Goal: Information Seeking & Learning: Learn about a topic

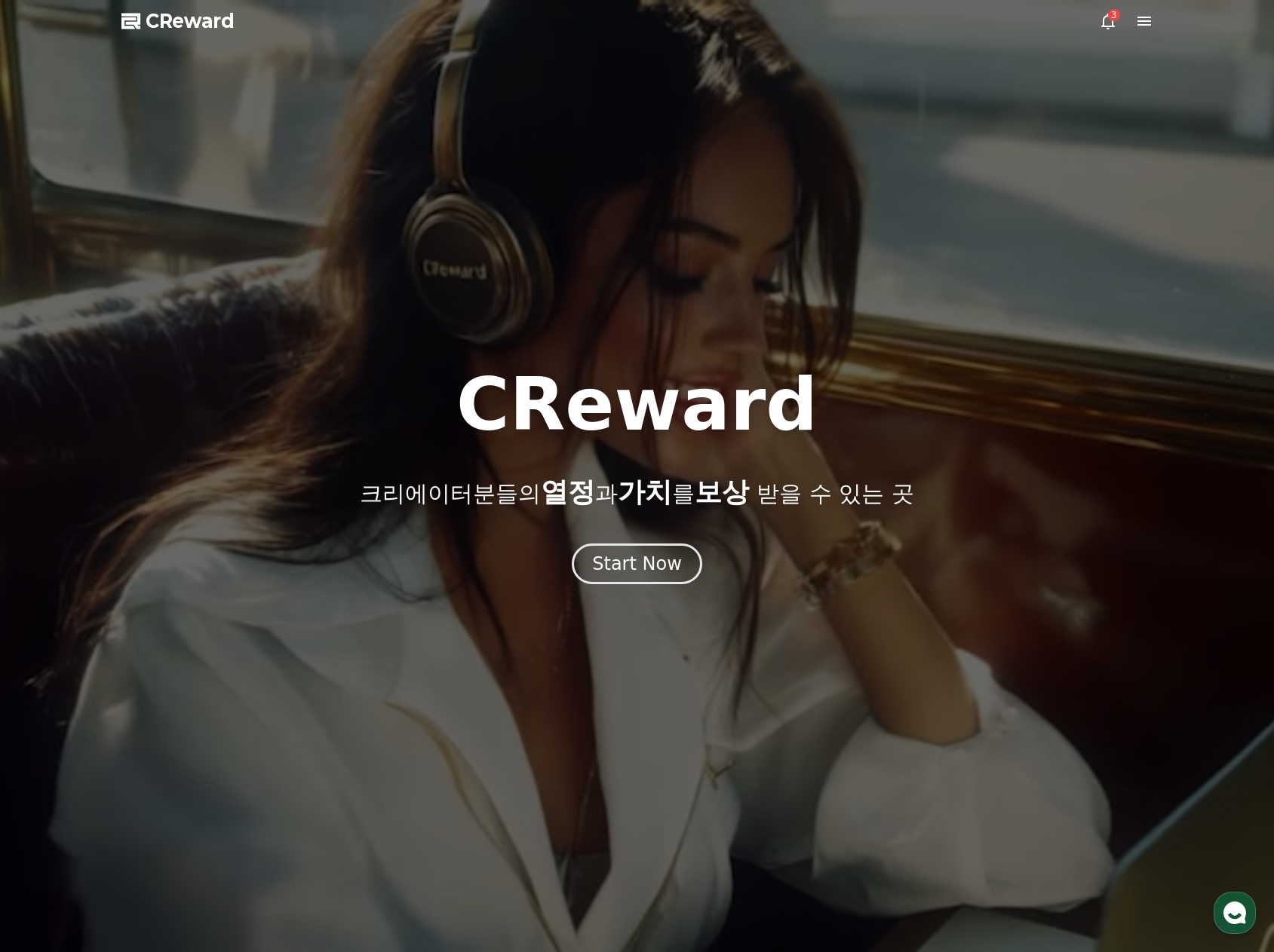
click at [1137, 22] on icon at bounding box center [1144, 20] width 18 height 18
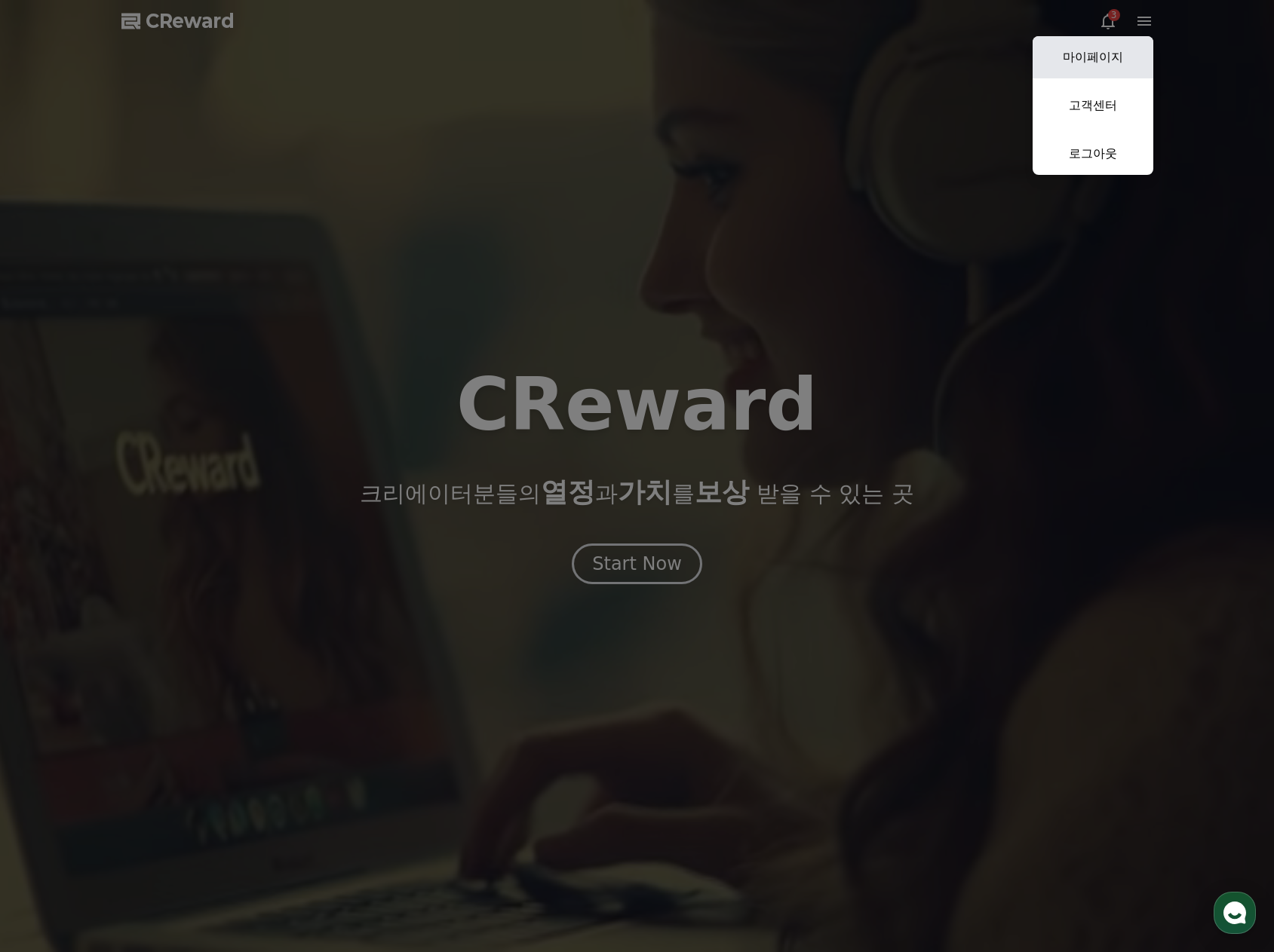
click at [1116, 58] on link "마이페이지" at bounding box center [1093, 57] width 121 height 42
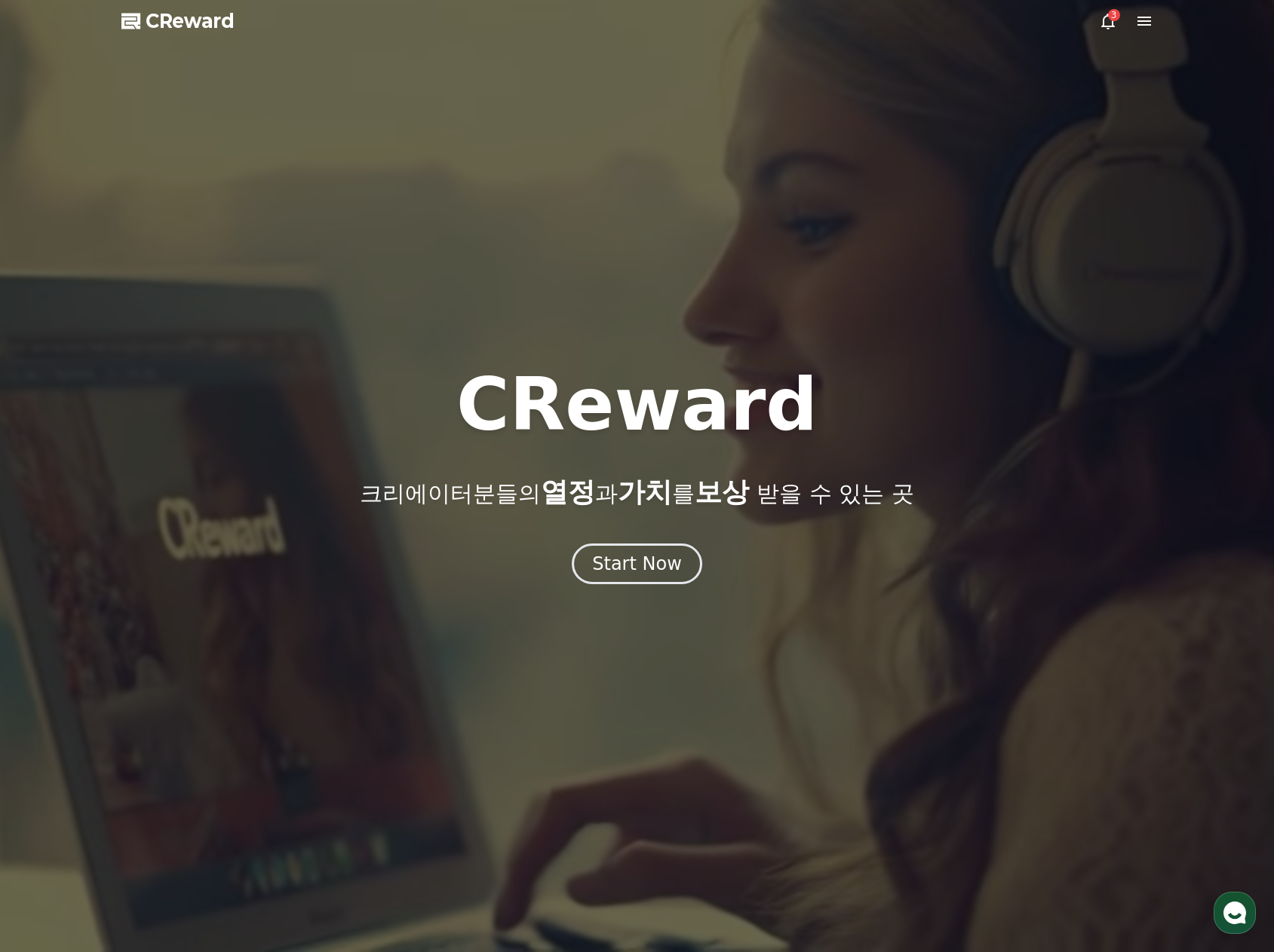
select select "**********"
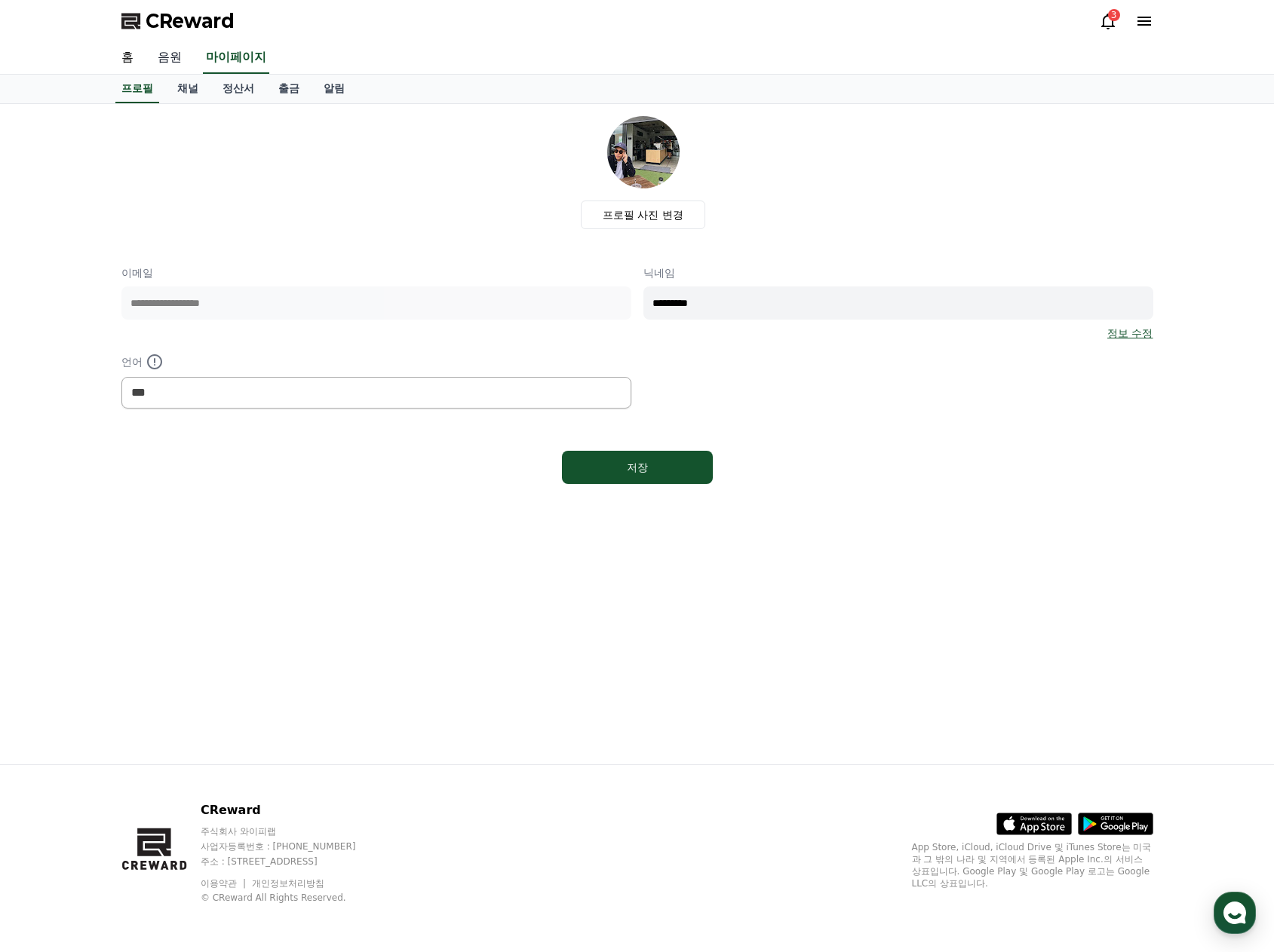
click at [165, 59] on link "음원" at bounding box center [169, 58] width 48 height 32
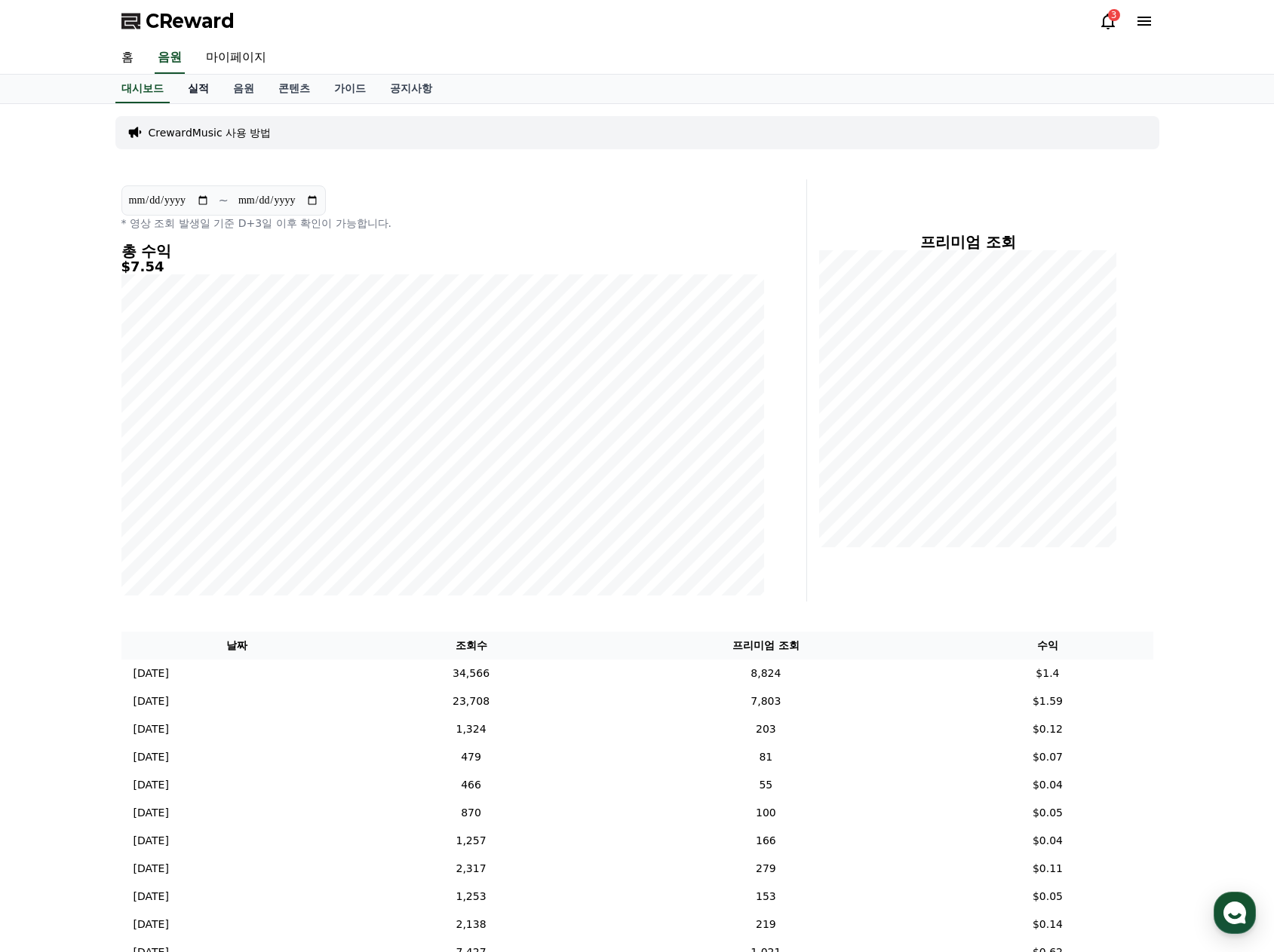
click at [195, 83] on link "실적" at bounding box center [198, 89] width 45 height 29
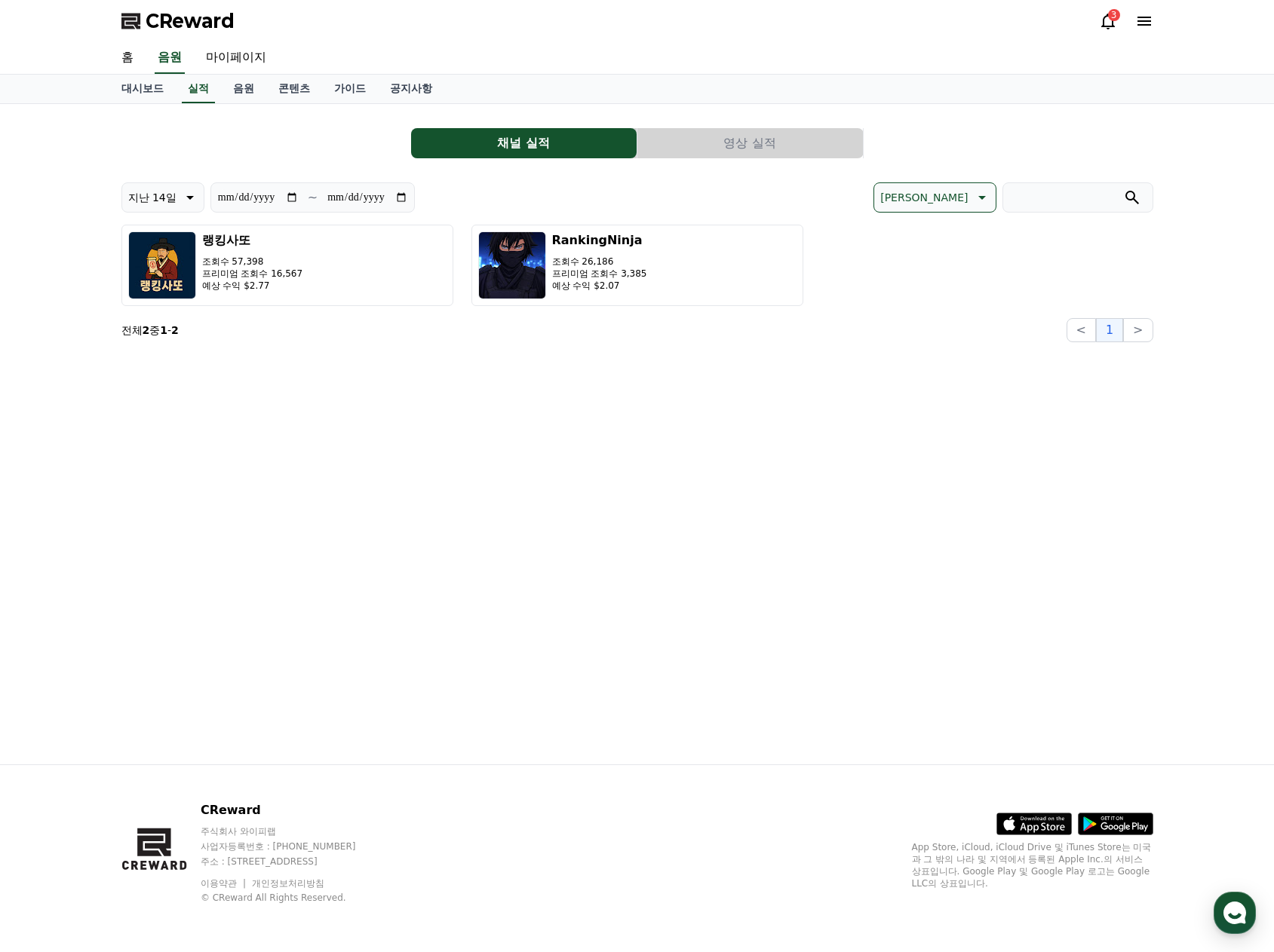
click at [194, 194] on icon at bounding box center [188, 197] width 18 height 18
click at [172, 383] on button "지난 90일" at bounding box center [152, 393] width 60 height 34
type input "**********"
click at [340, 413] on div "**********" at bounding box center [637, 434] width 1056 height 660
click at [783, 142] on button "영상 실적" at bounding box center [749, 143] width 226 height 30
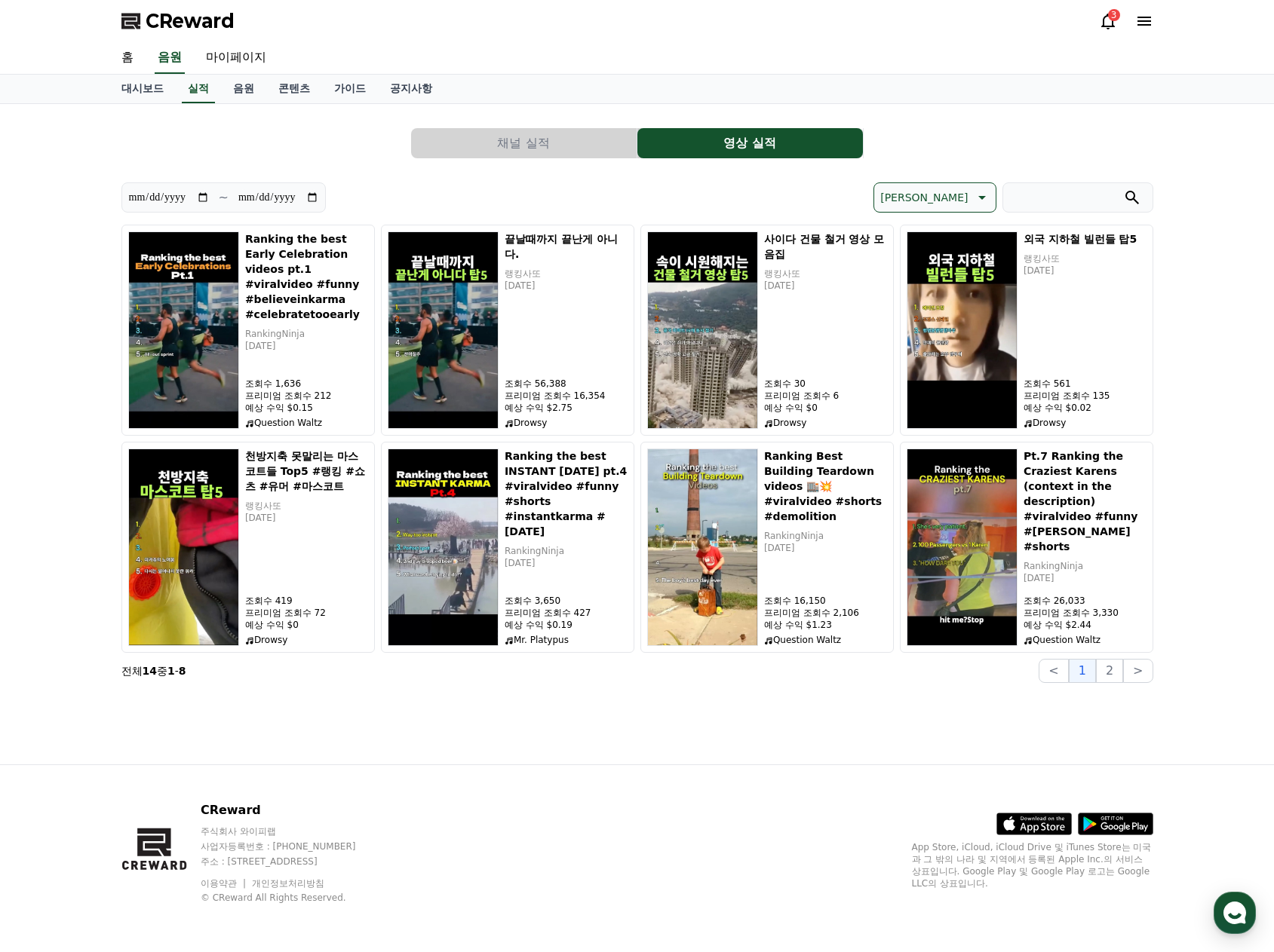
click at [488, 147] on button "채널 실적" at bounding box center [524, 143] width 226 height 30
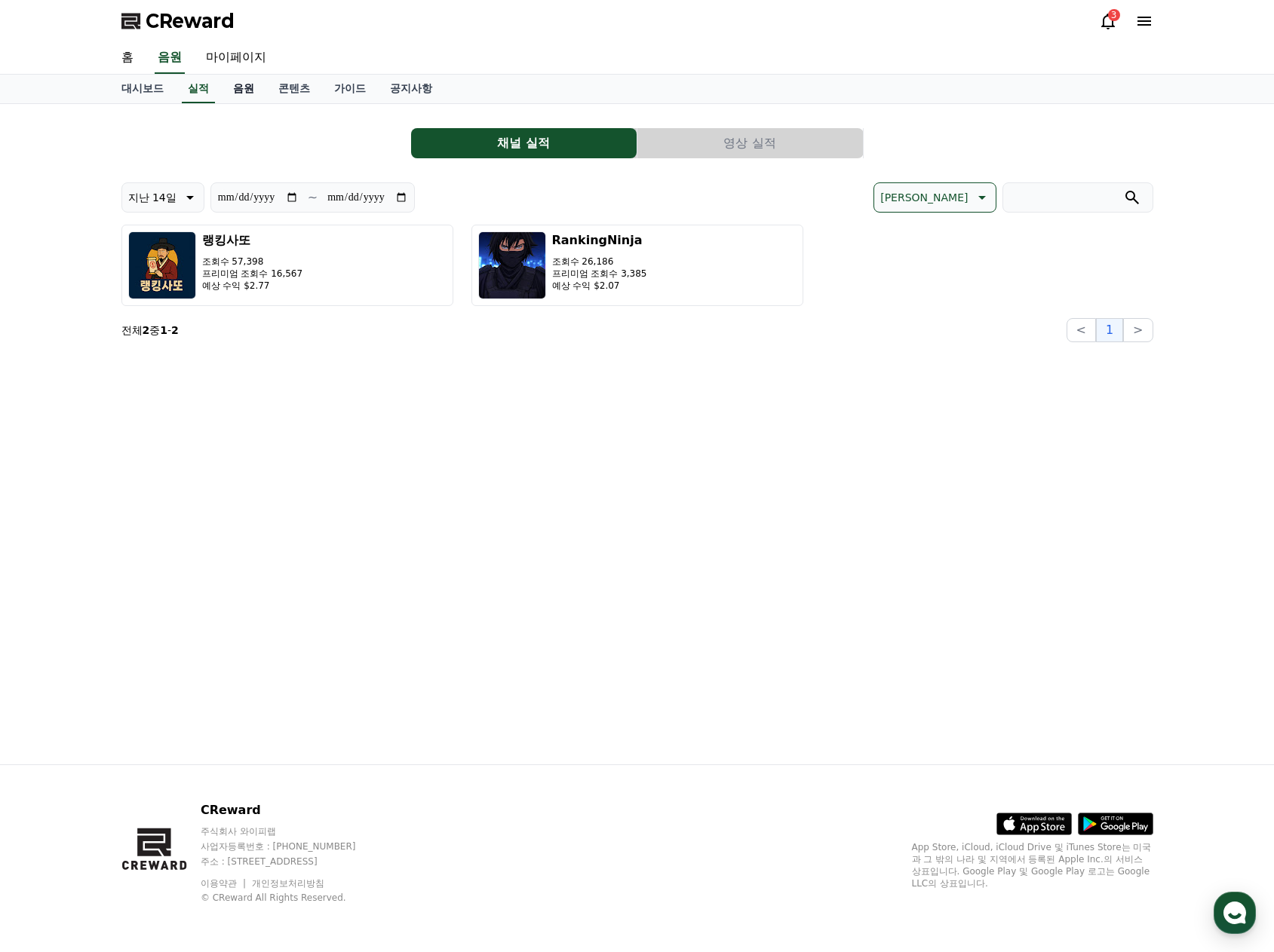
click at [257, 94] on link "음원" at bounding box center [244, 89] width 45 height 29
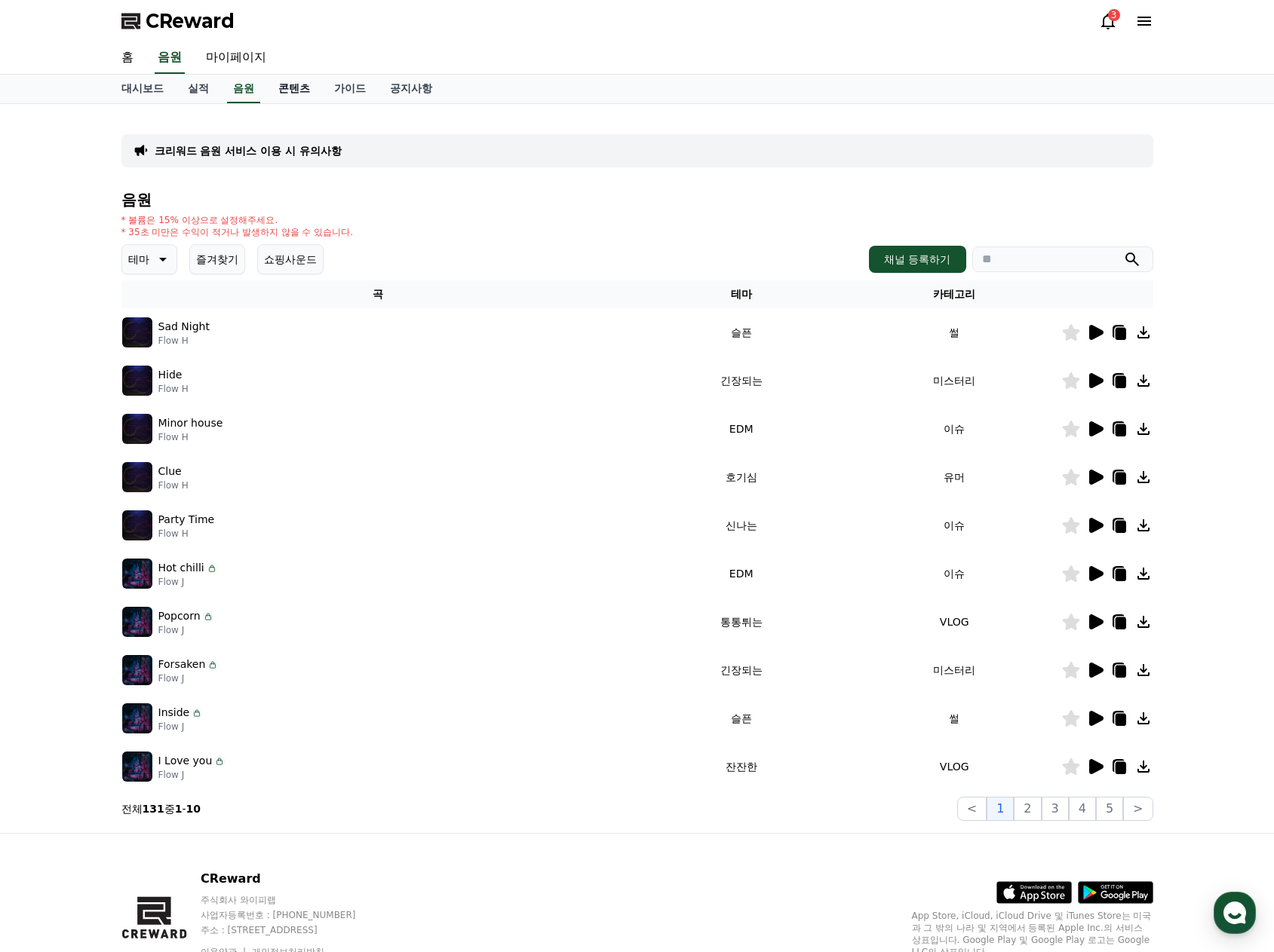
click at [287, 93] on link "콘텐츠" at bounding box center [294, 89] width 55 height 29
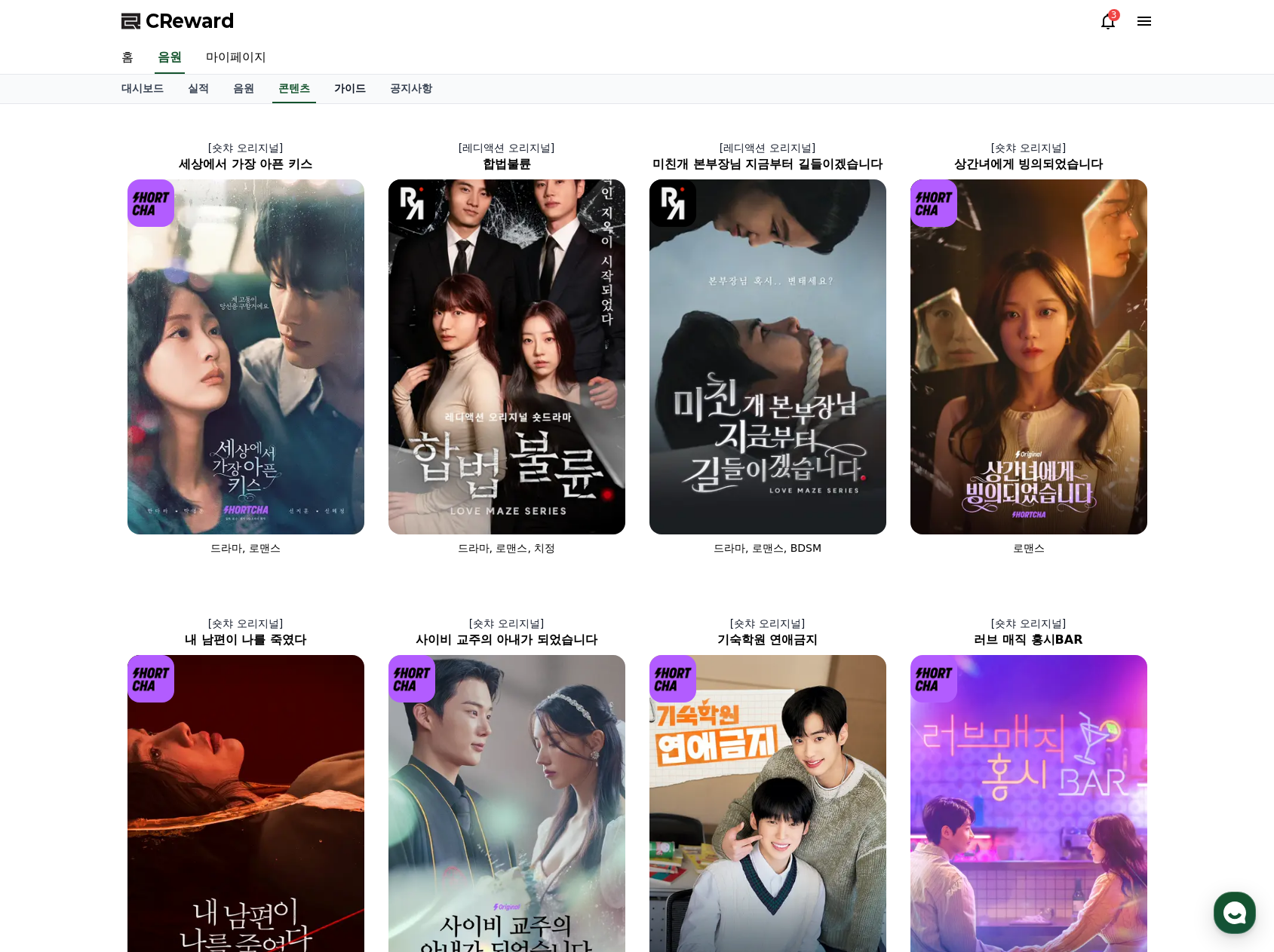
click at [350, 91] on link "가이드" at bounding box center [350, 89] width 55 height 29
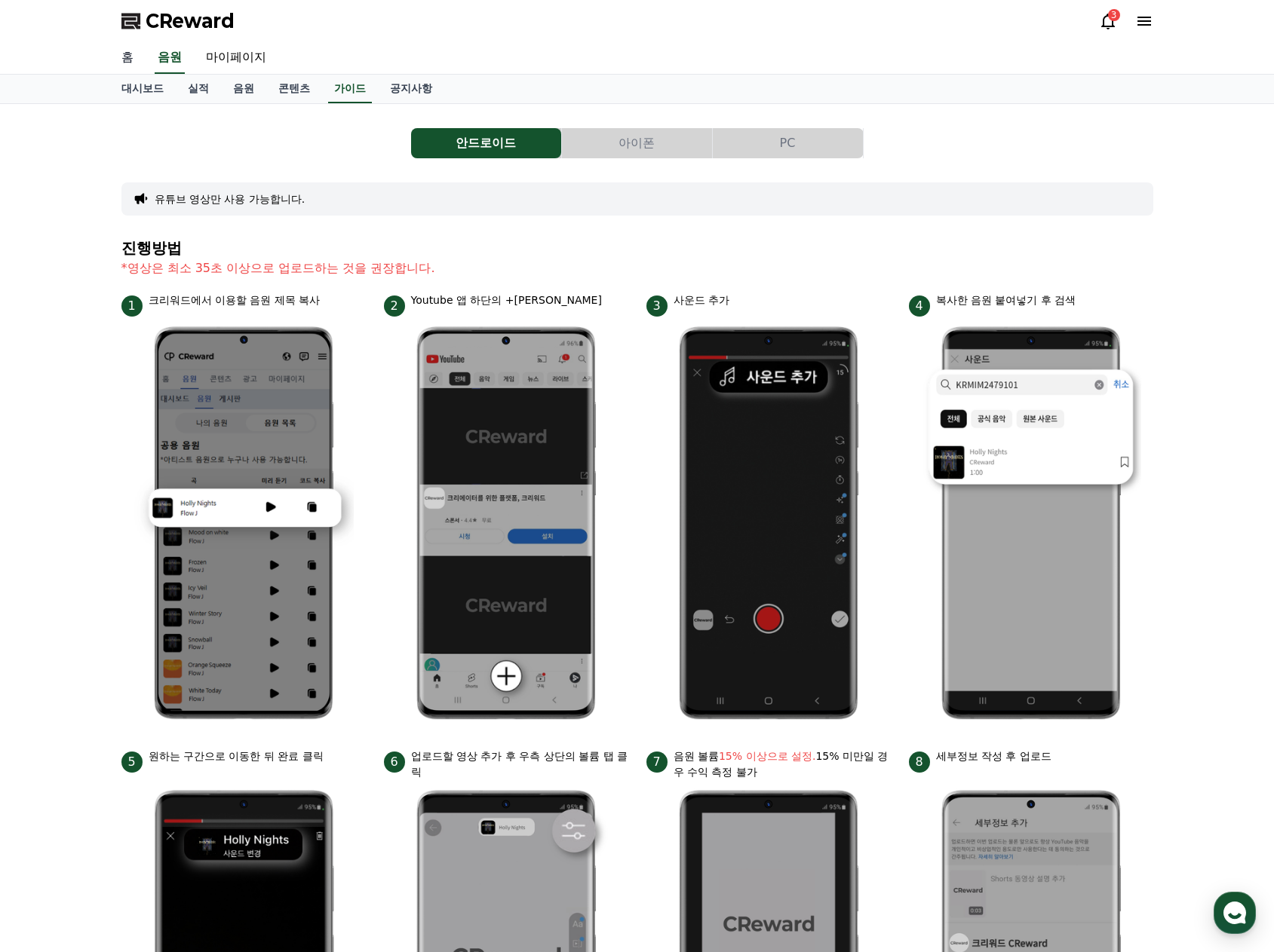
click at [126, 59] on link "홈" at bounding box center [127, 58] width 36 height 32
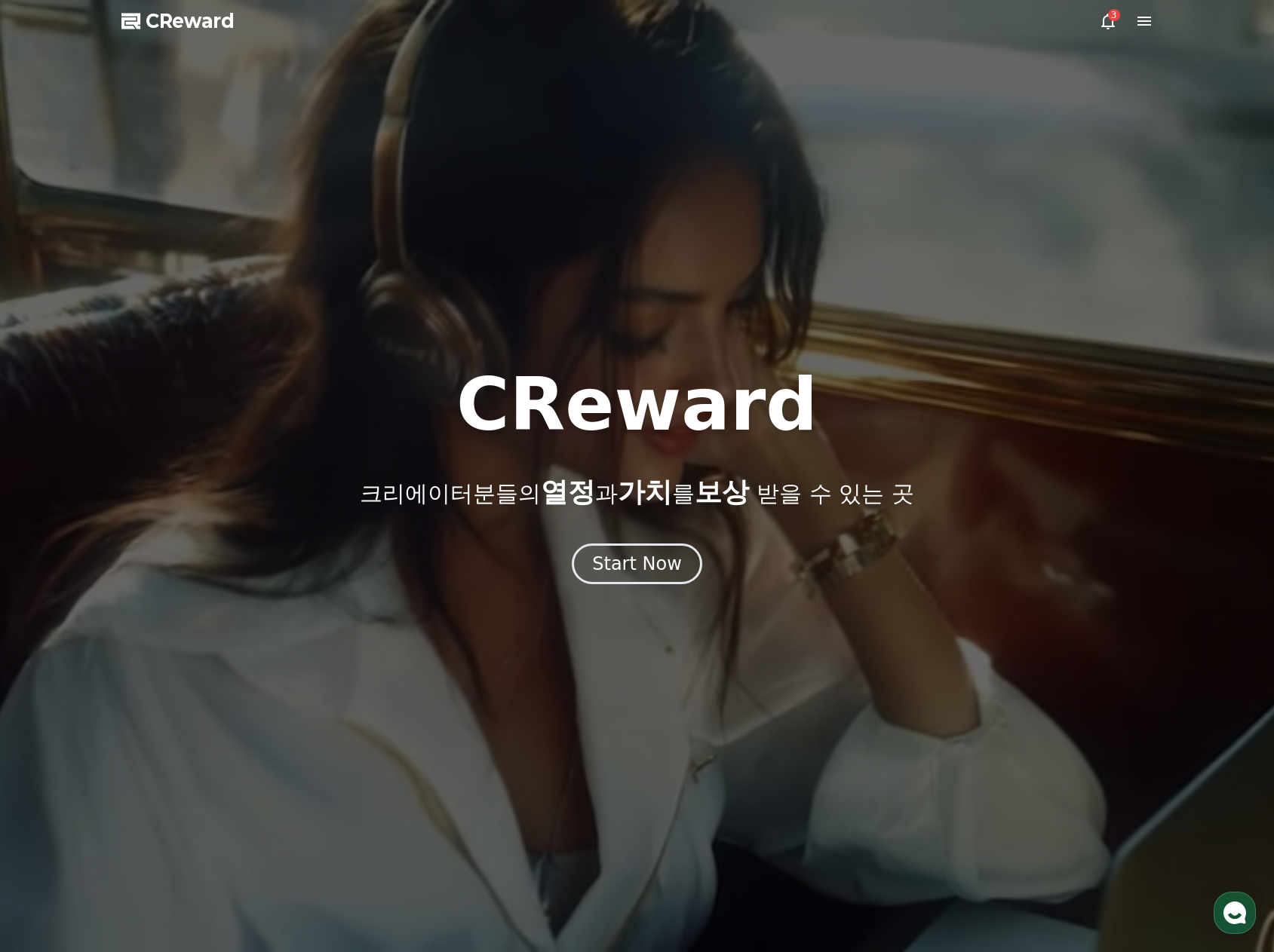
click at [1140, 21] on icon at bounding box center [1144, 21] width 13 height 9
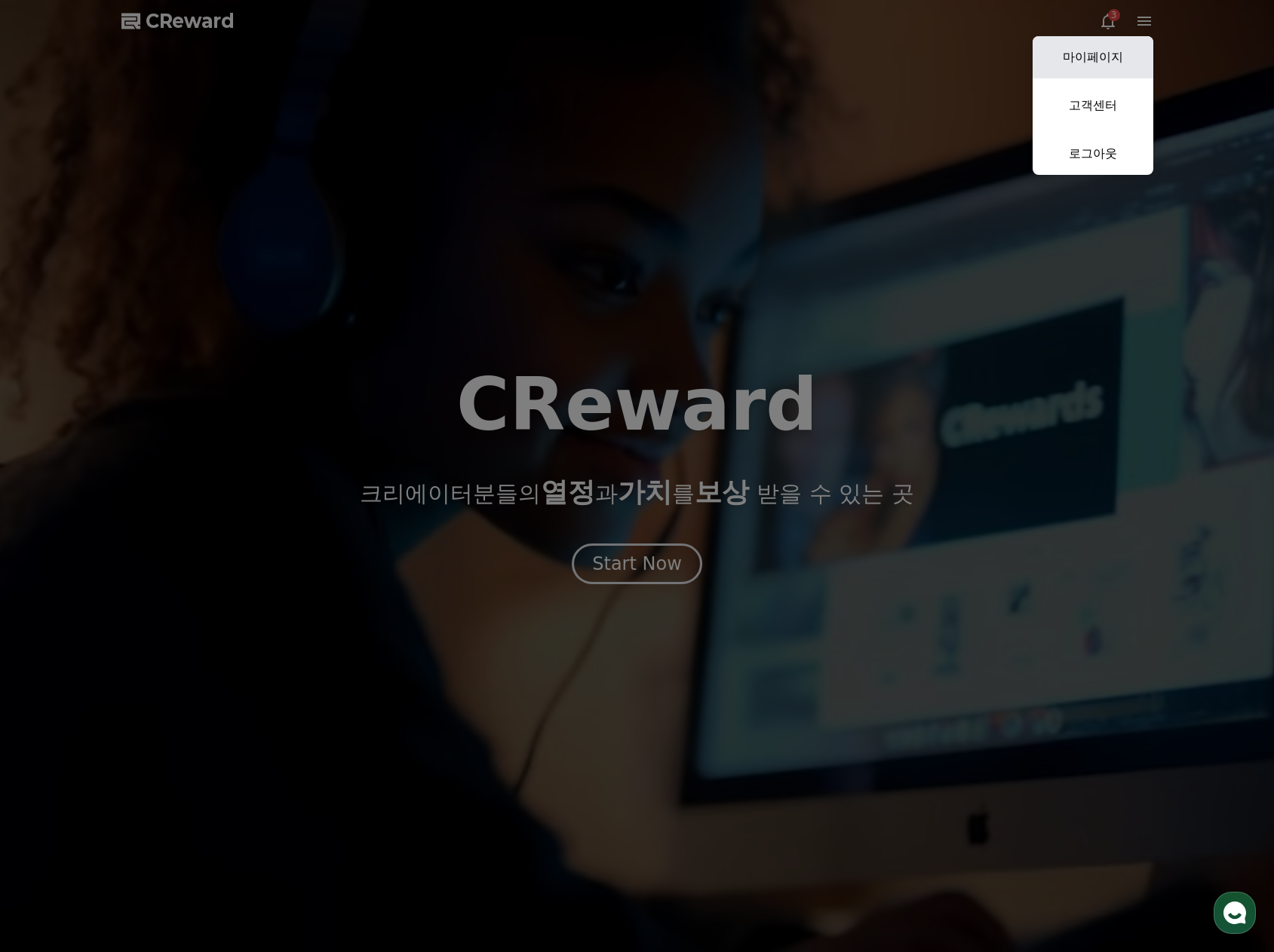
click at [1130, 48] on link "마이페이지" at bounding box center [1093, 57] width 121 height 42
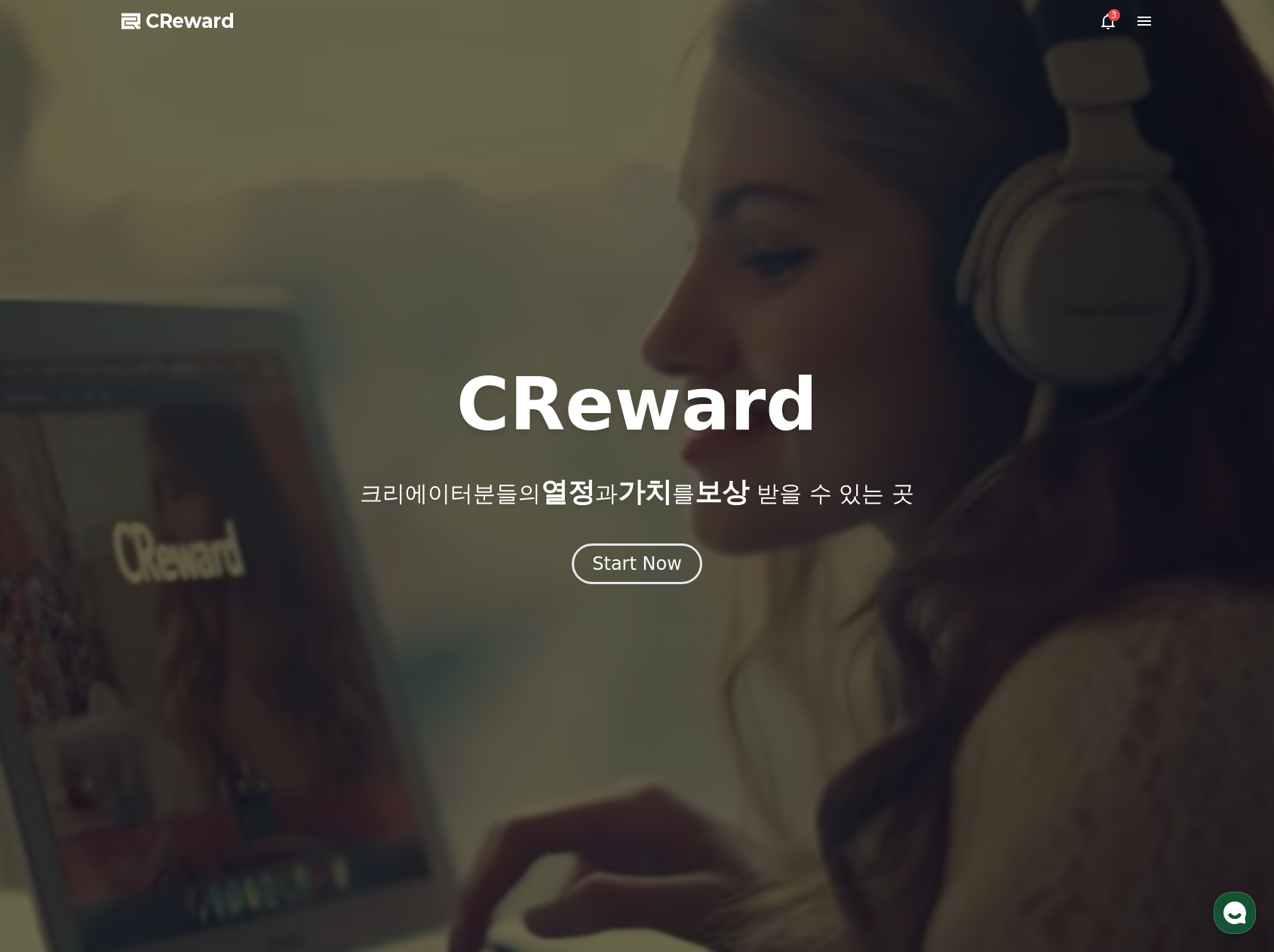
select select "**********"
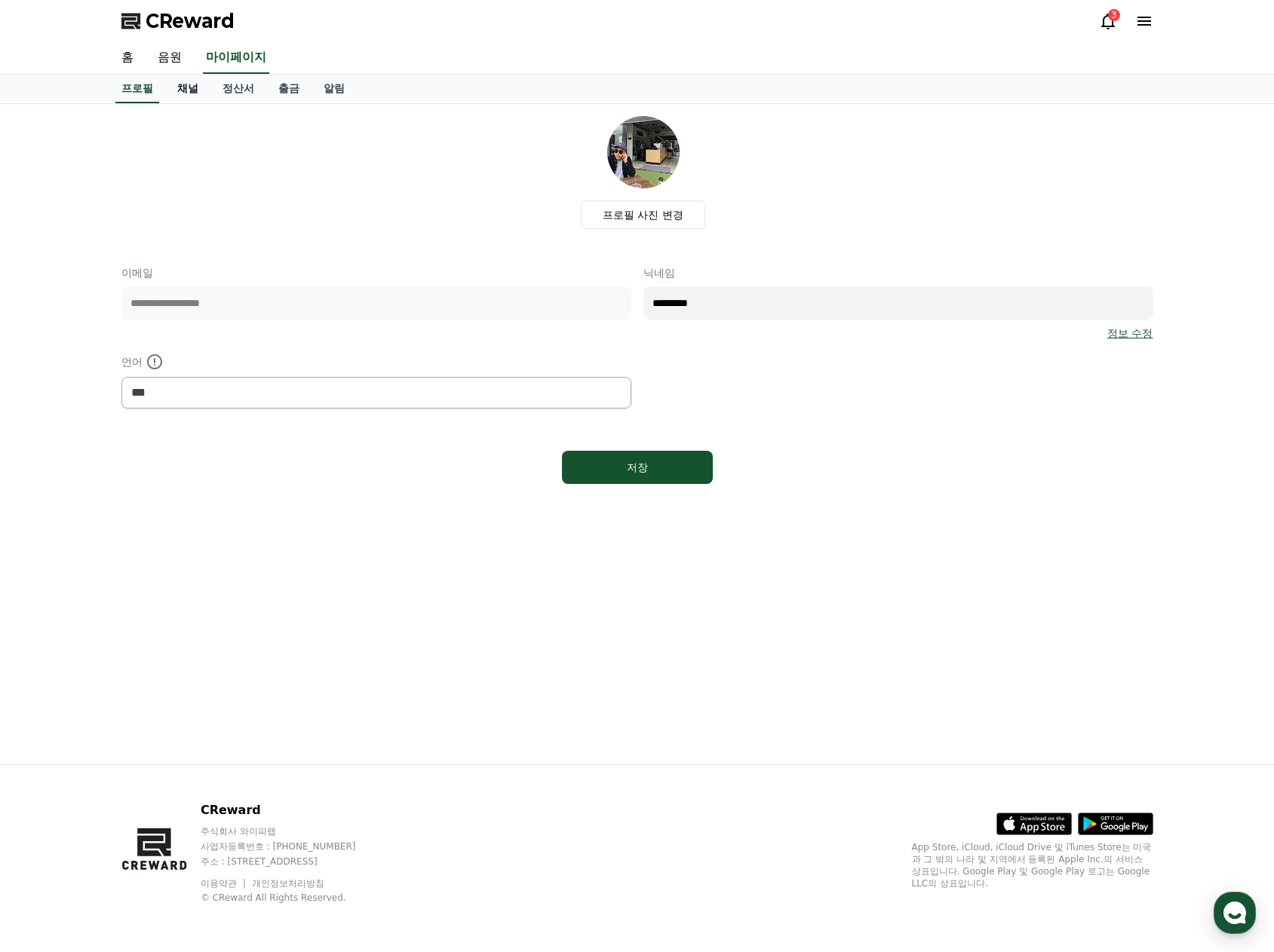
click at [194, 87] on link "채널" at bounding box center [188, 89] width 45 height 29
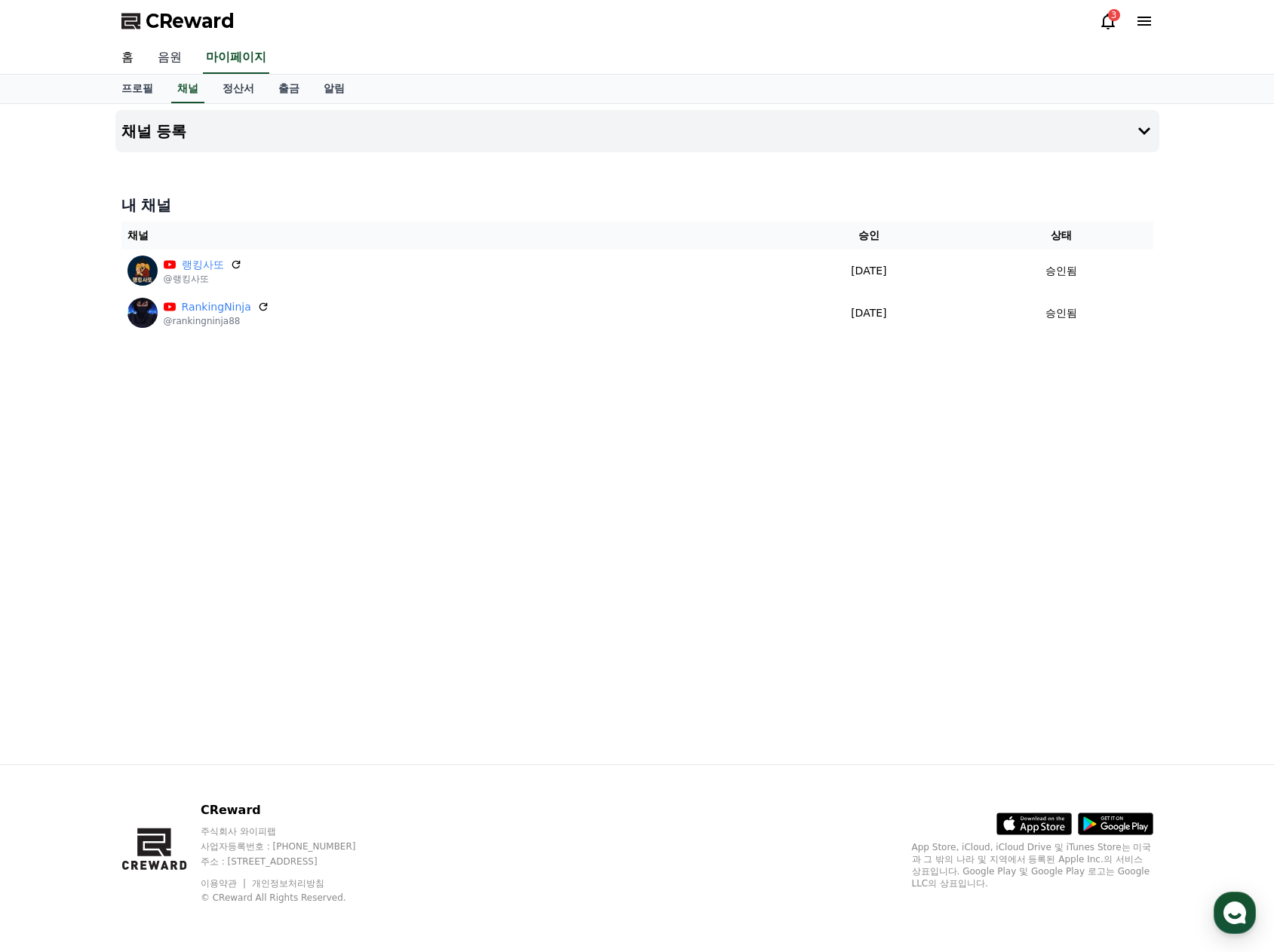
click at [180, 56] on link "음원" at bounding box center [169, 58] width 48 height 32
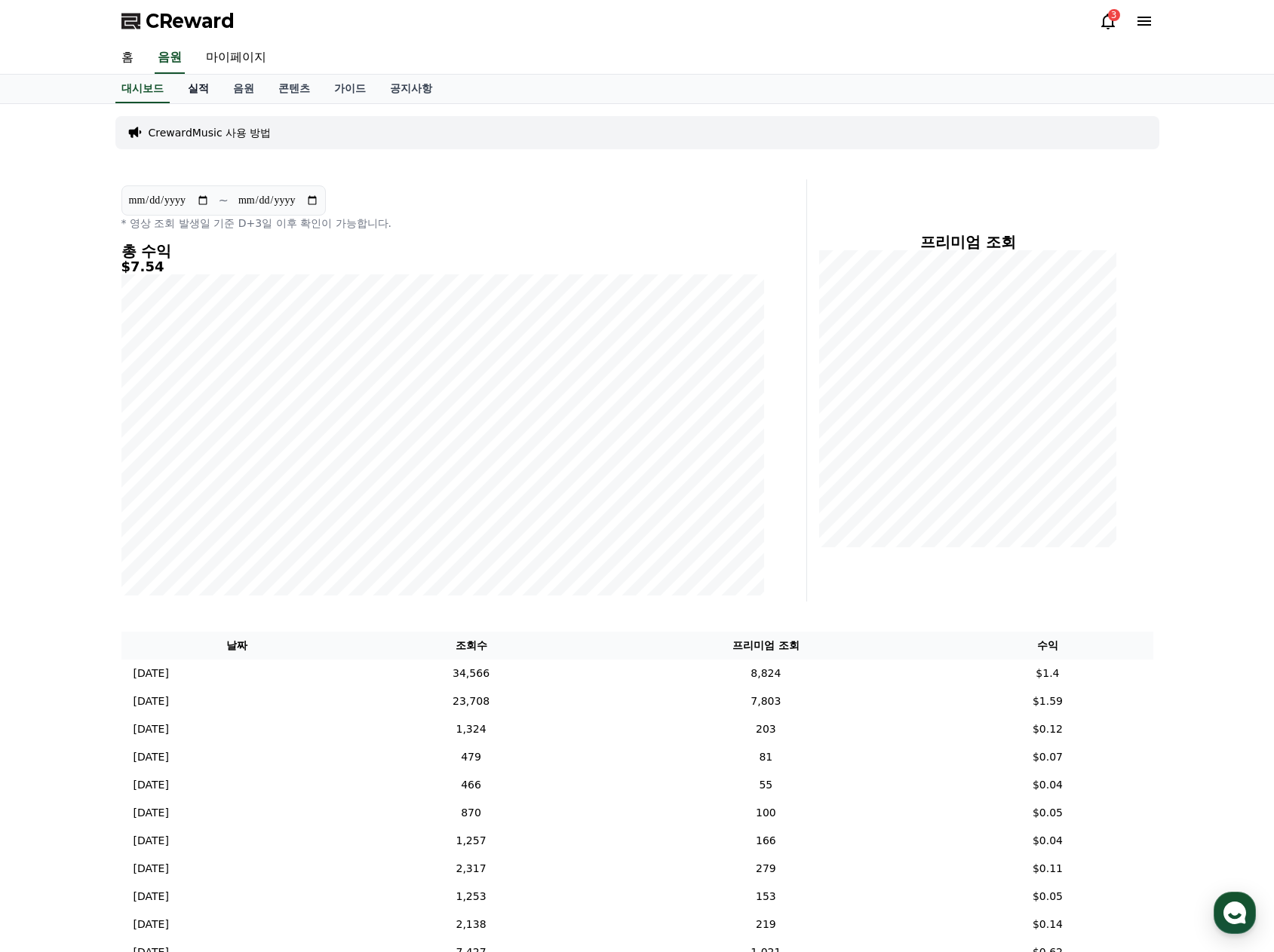
click at [205, 81] on link "실적" at bounding box center [198, 89] width 45 height 29
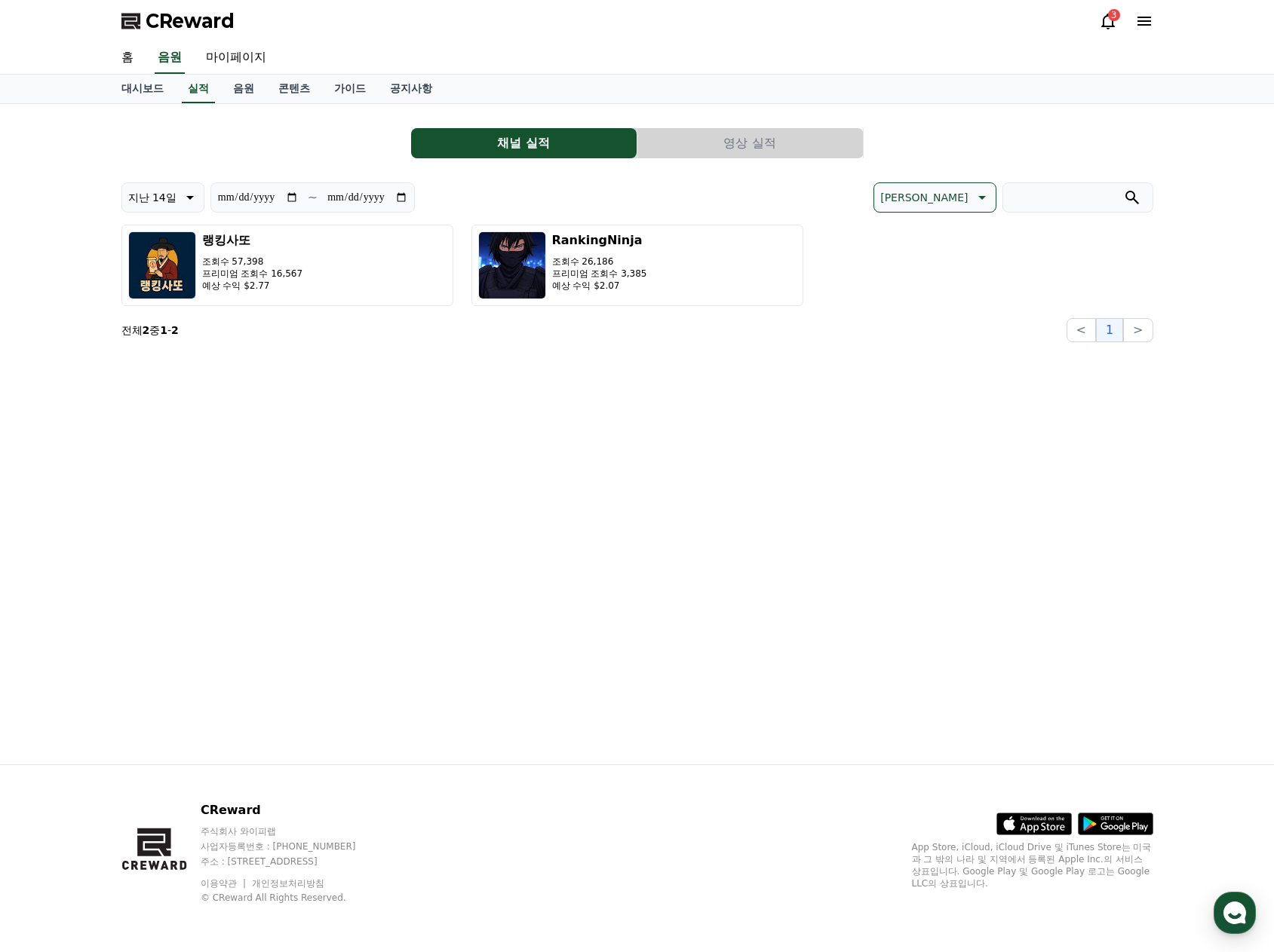
drag, startPoint x: 700, startPoint y: 150, endPoint x: 693, endPoint y: 173, distance: 24.0
click at [700, 149] on button "영상 실적" at bounding box center [749, 143] width 226 height 30
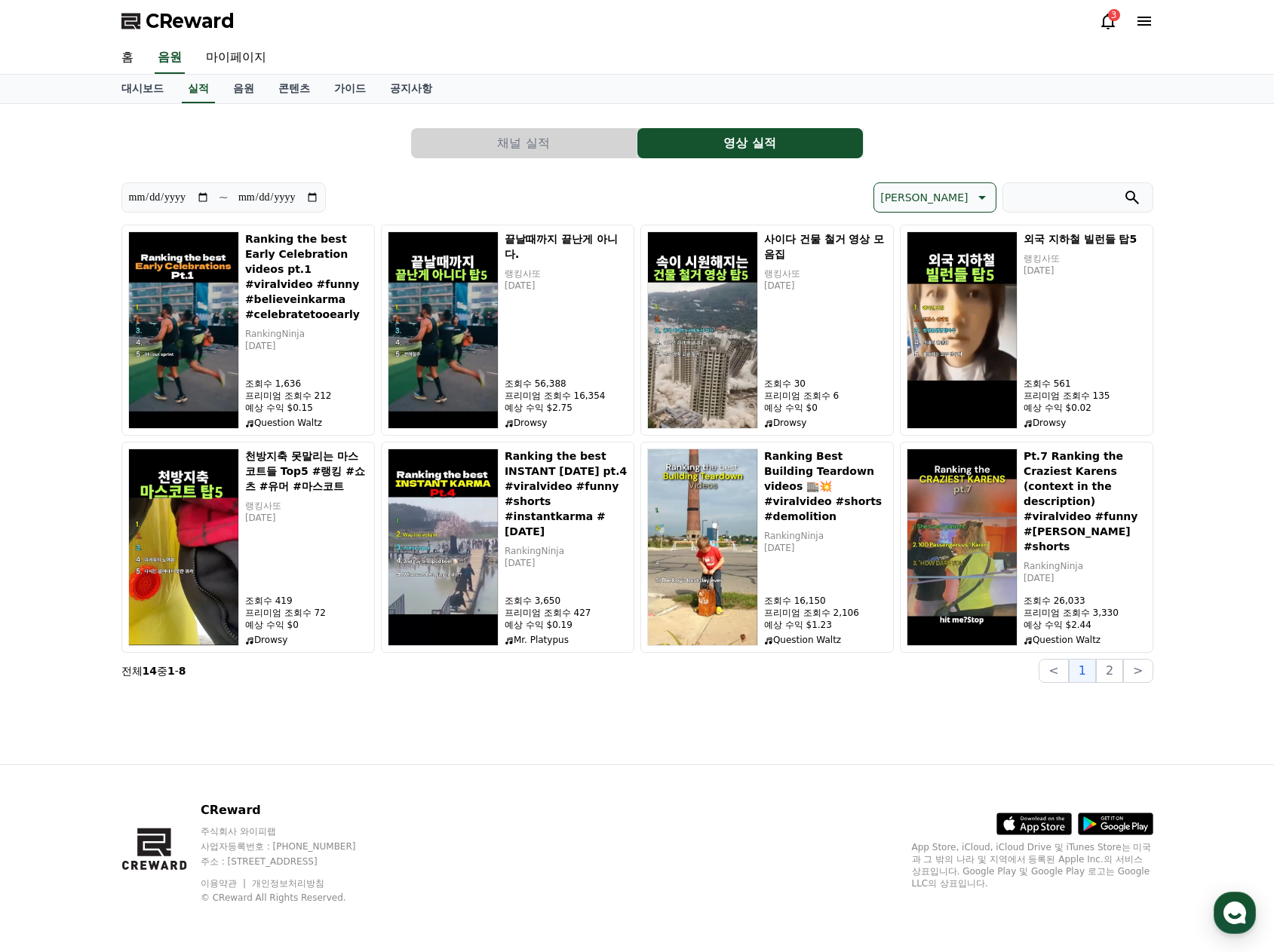
click at [504, 133] on button "채널 실적" at bounding box center [524, 143] width 226 height 30
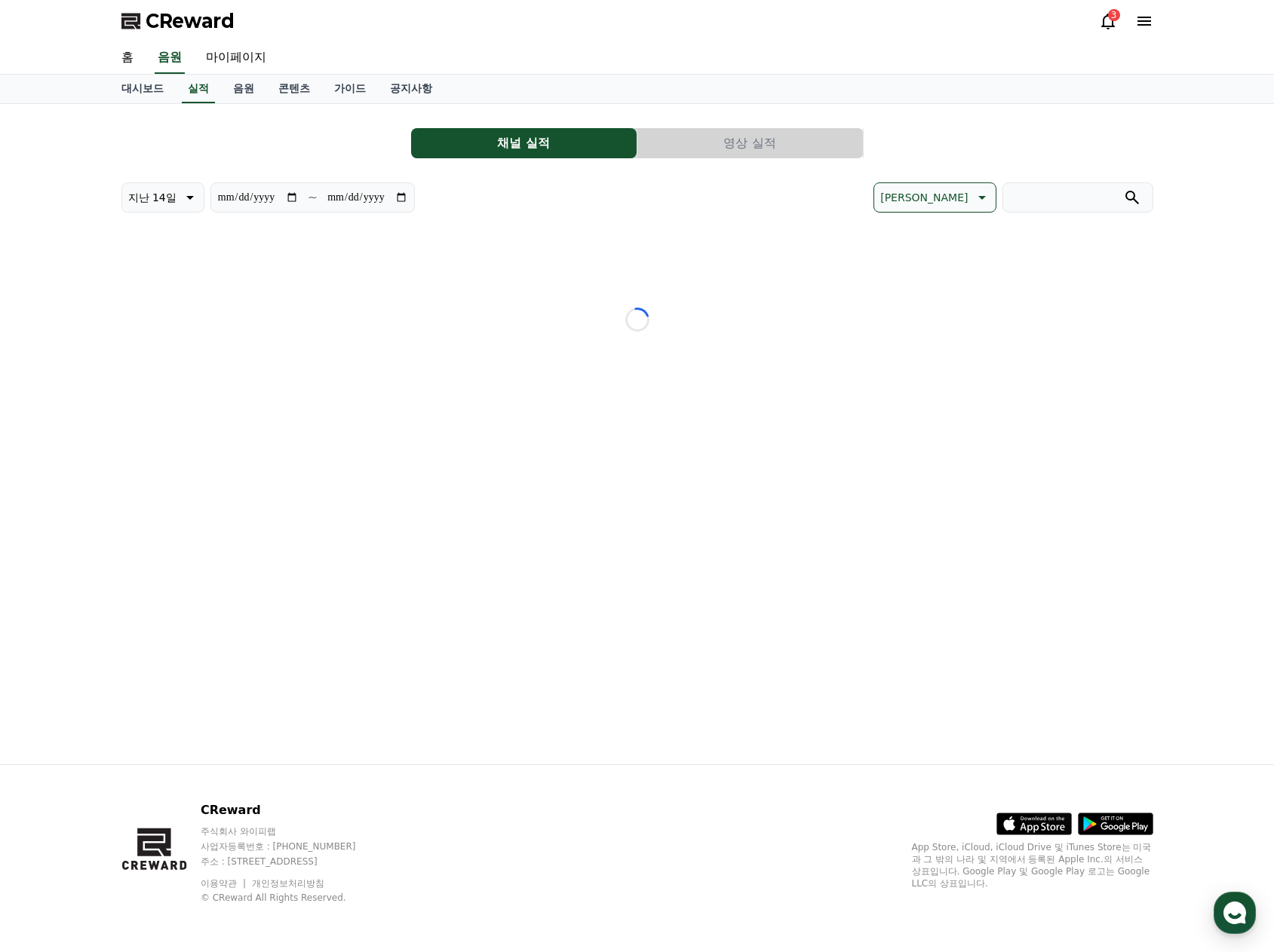
click at [760, 147] on button "영상 실적" at bounding box center [749, 143] width 226 height 30
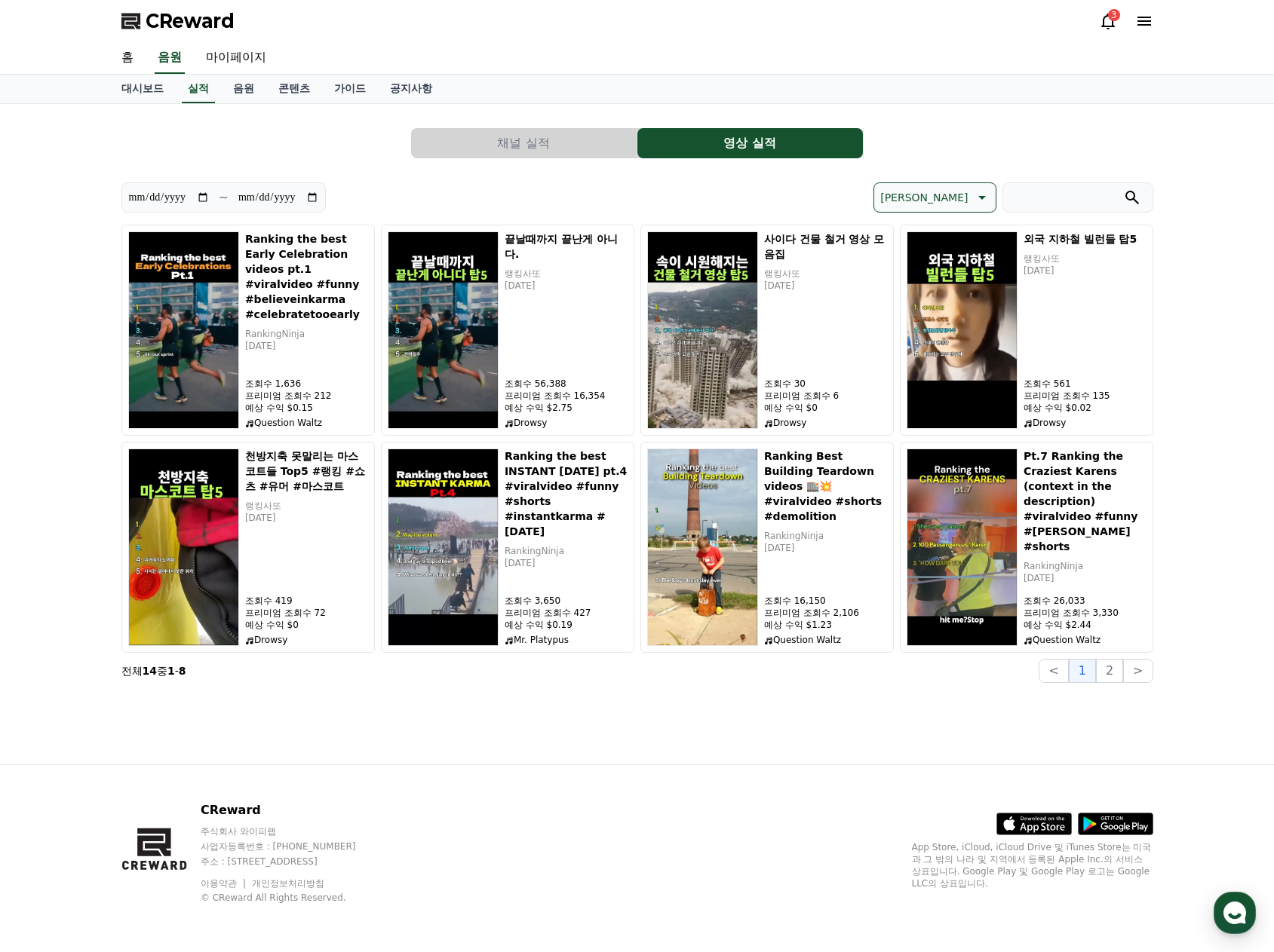
click at [1110, 33] on div "3" at bounding box center [1126, 21] width 55 height 24
click at [1109, 27] on icon at bounding box center [1108, 21] width 13 height 16
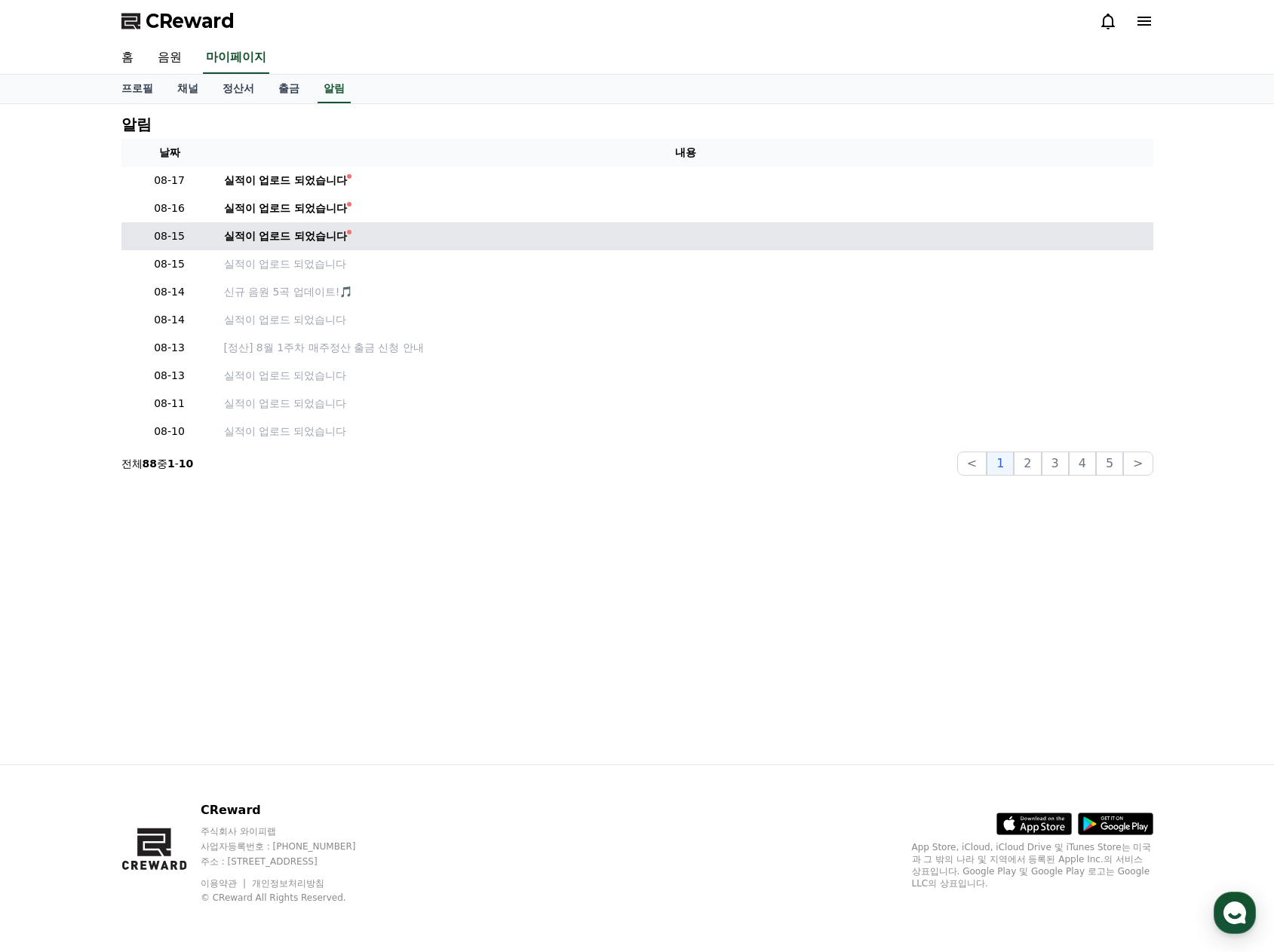
click at [323, 228] on td "실적이 업로드 되었습니다" at bounding box center [685, 236] width 935 height 28
click at [314, 234] on div "실적이 업로드 되었습니다" at bounding box center [286, 236] width 123 height 16
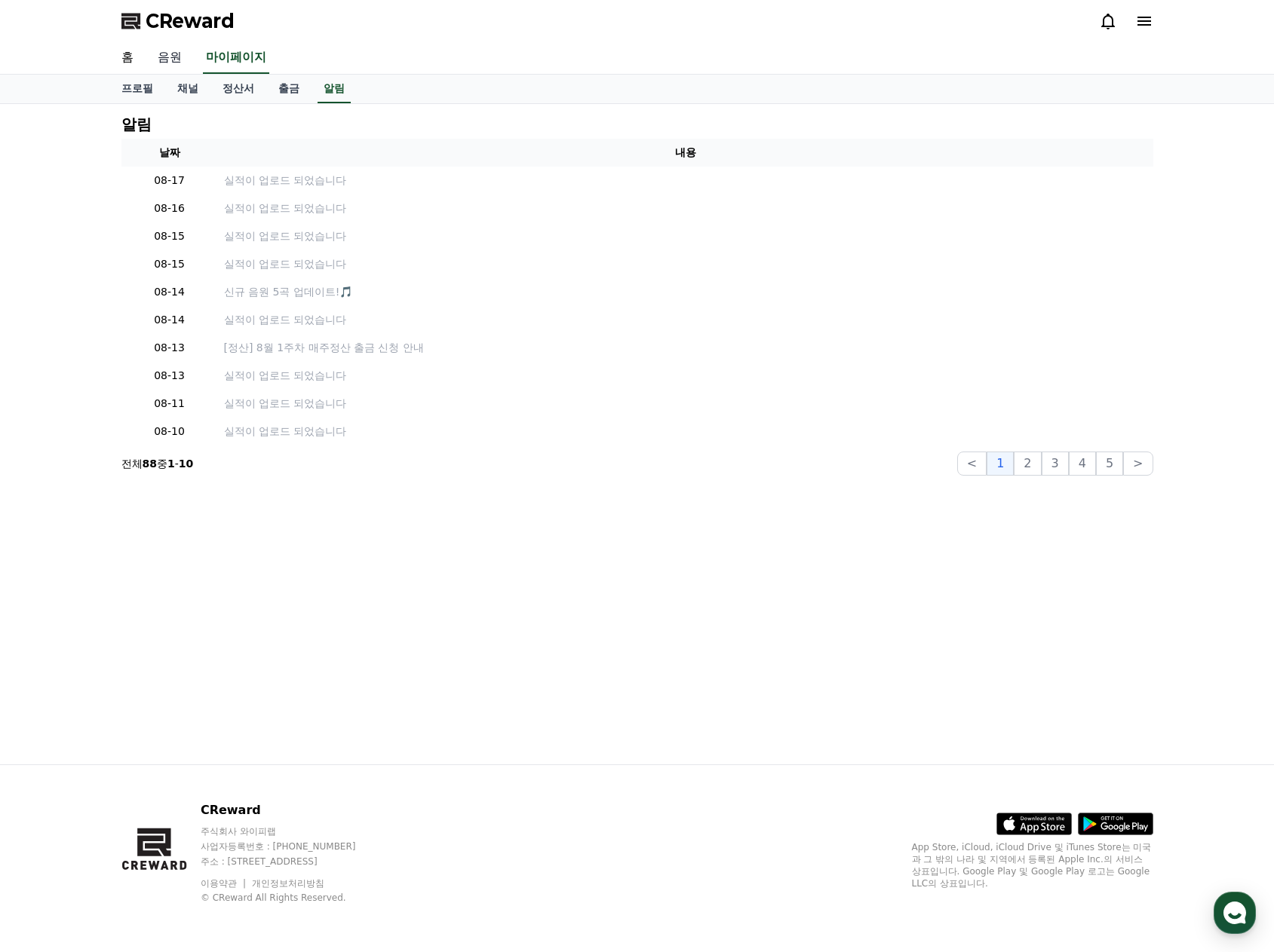
click at [169, 64] on link "음원" at bounding box center [169, 58] width 48 height 32
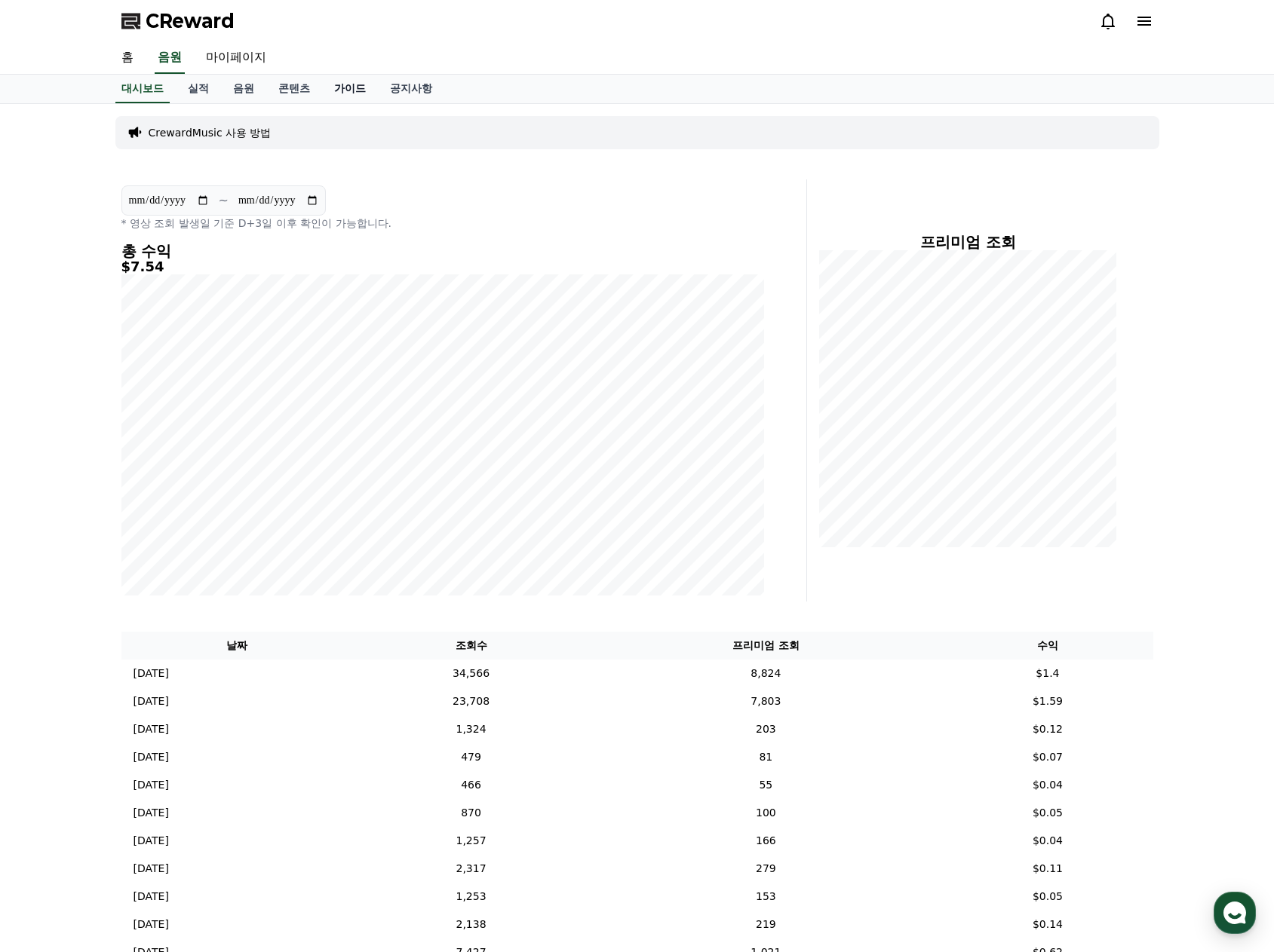
click at [364, 96] on link "가이드" at bounding box center [350, 89] width 55 height 29
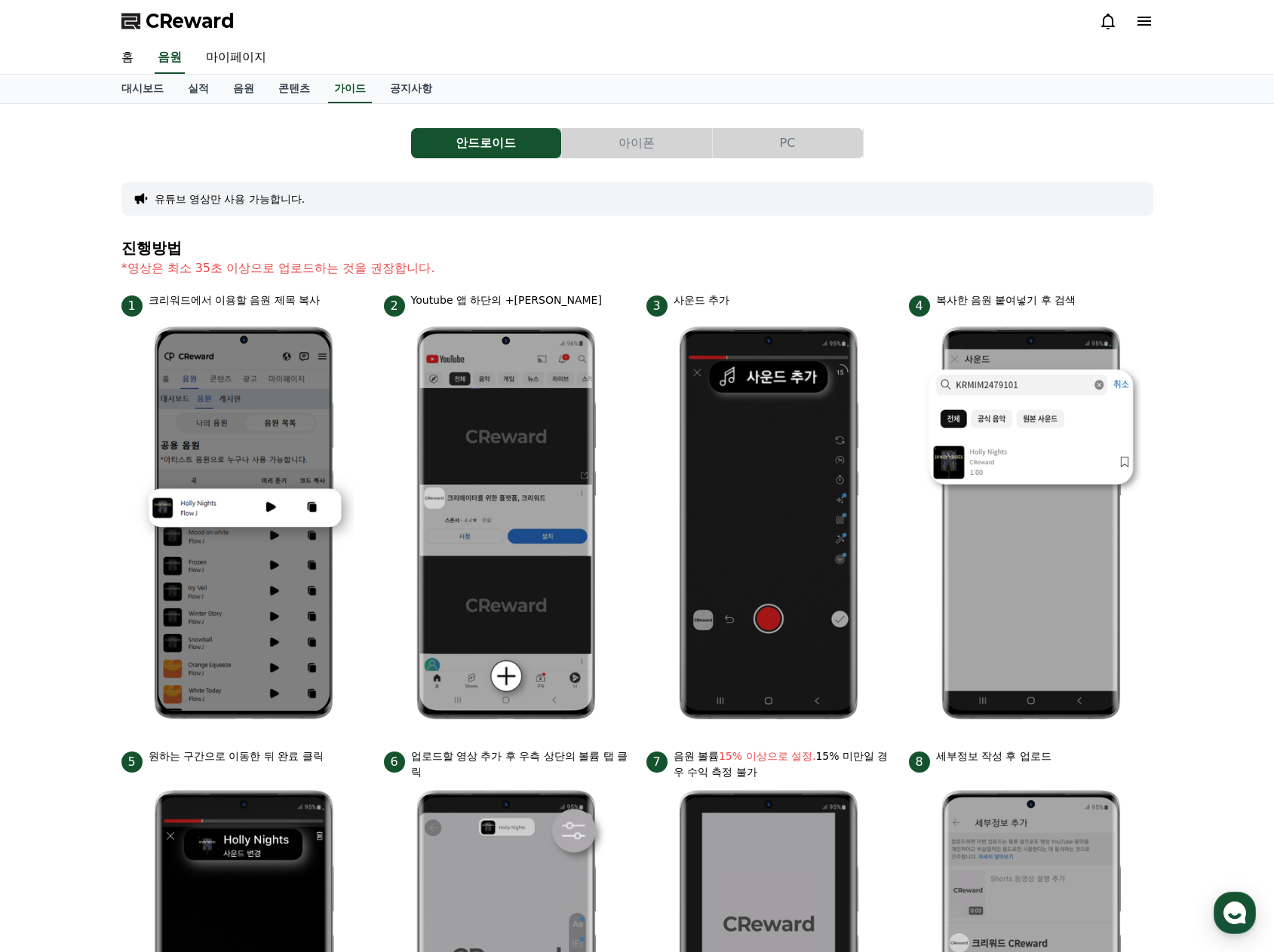
click at [758, 146] on button "PC" at bounding box center [788, 143] width 150 height 30
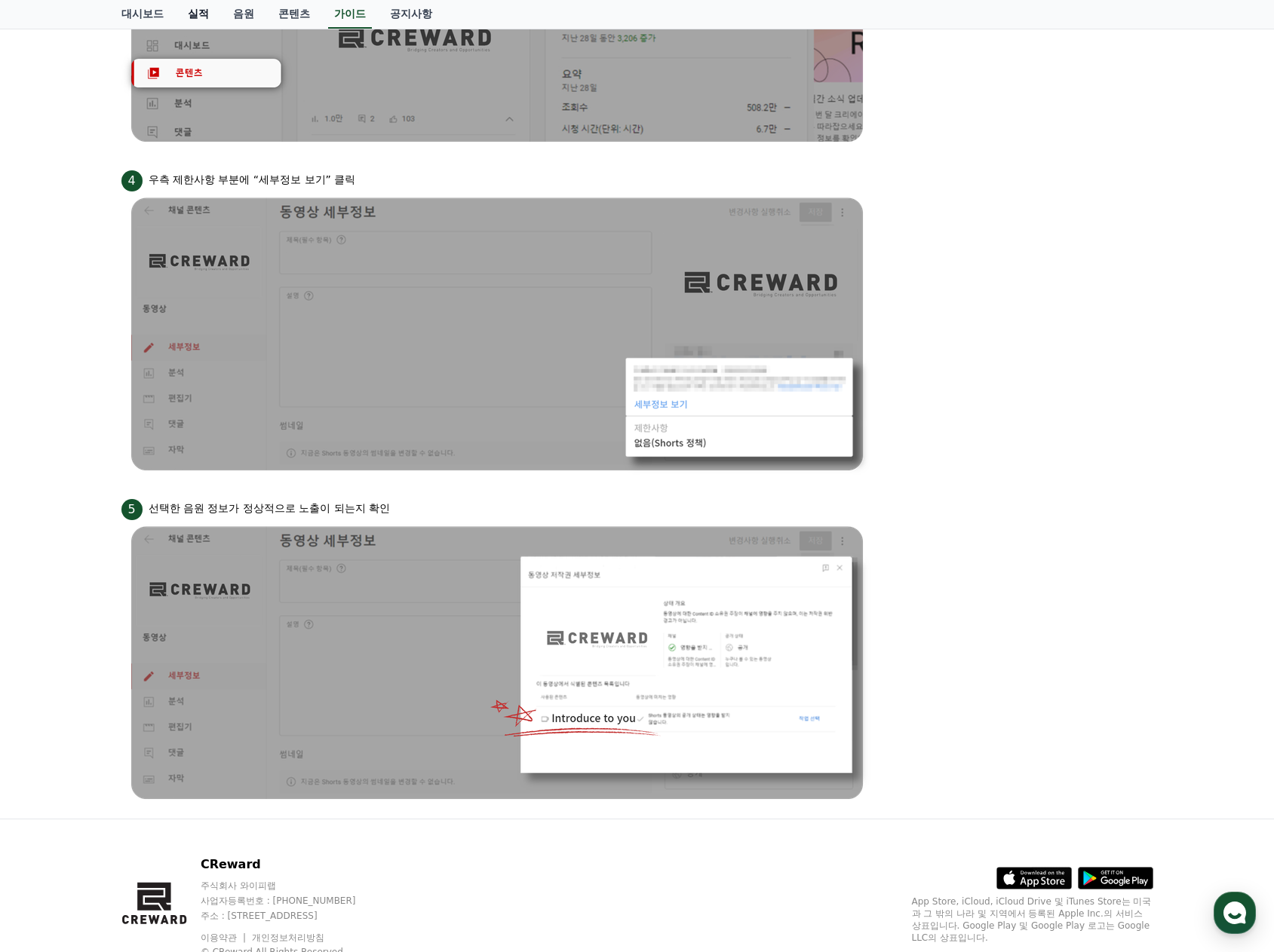
scroll to position [1118, 0]
